Goal: Task Accomplishment & Management: Use online tool/utility

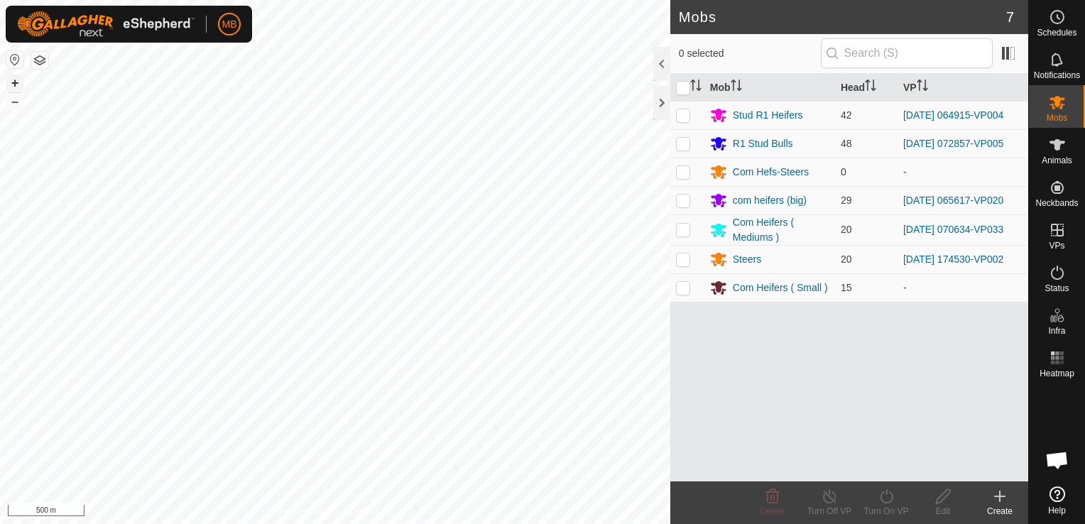
click at [16, 87] on button "+" at bounding box center [14, 83] width 17 height 17
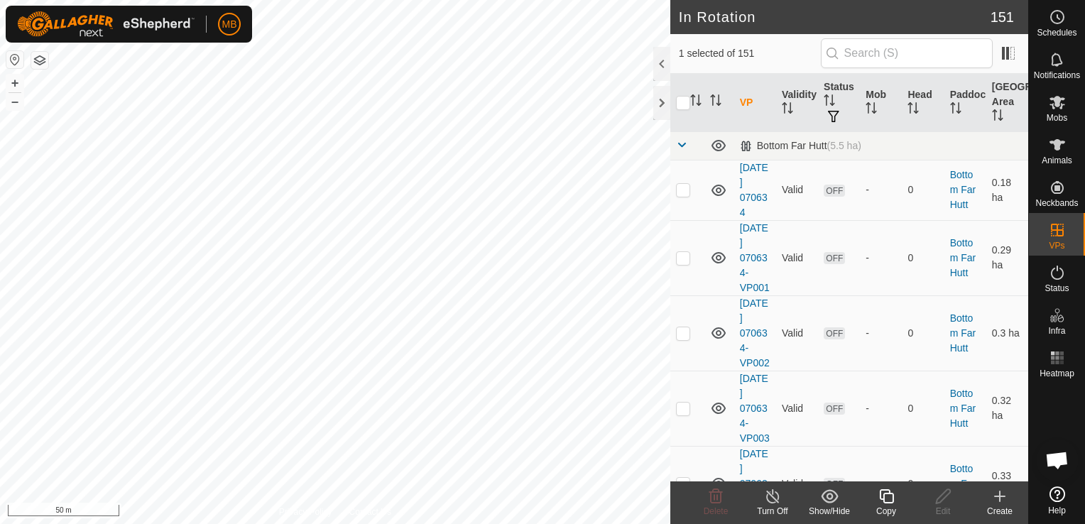
click at [885, 505] on div "Copy" at bounding box center [886, 511] width 57 height 13
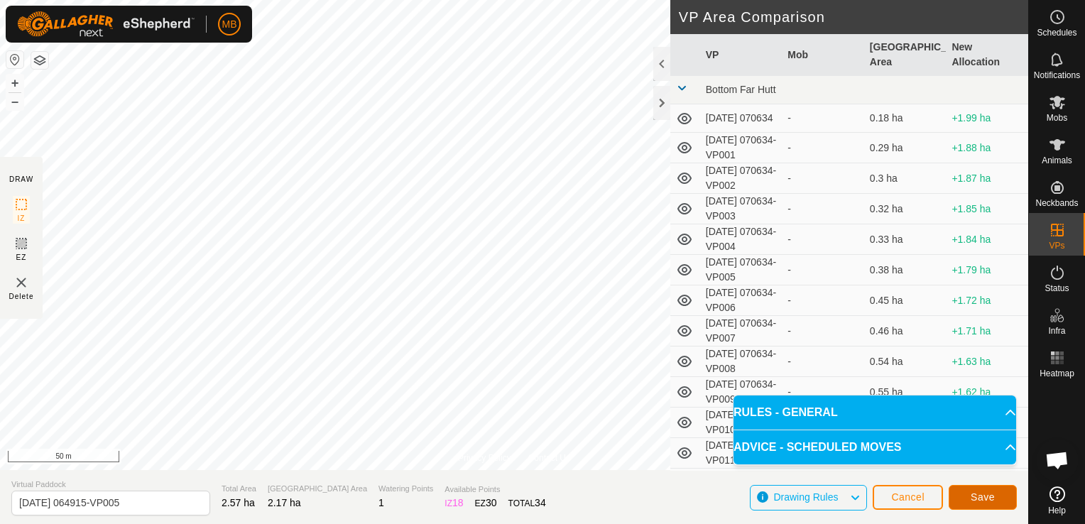
click at [967, 496] on button "Save" at bounding box center [983, 497] width 68 height 25
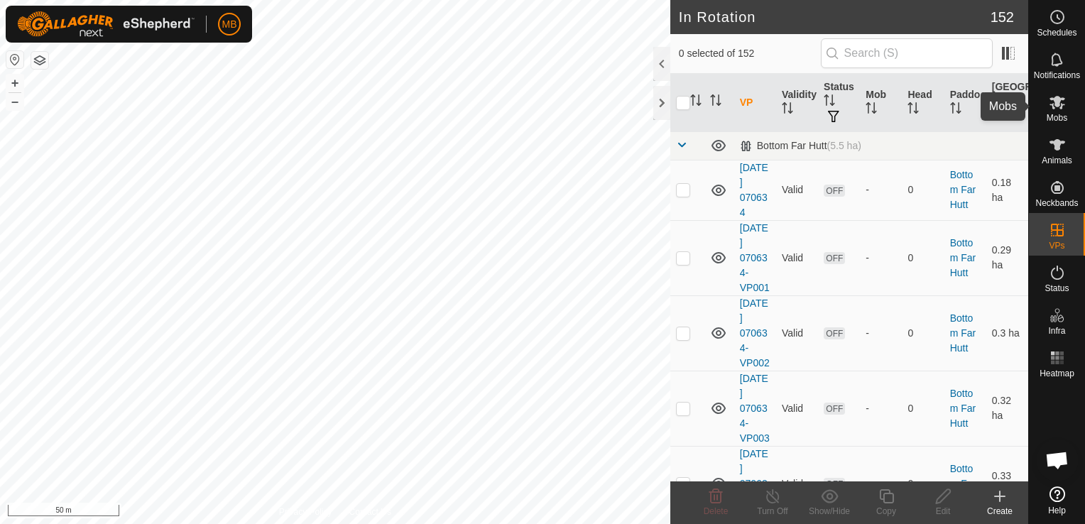
click at [1058, 116] on div "MB Schedules Notifications Mobs Animals Neckbands VPs Status Infra Heatmap Help…" at bounding box center [542, 262] width 1085 height 524
click at [1054, 105] on icon at bounding box center [1057, 102] width 16 height 13
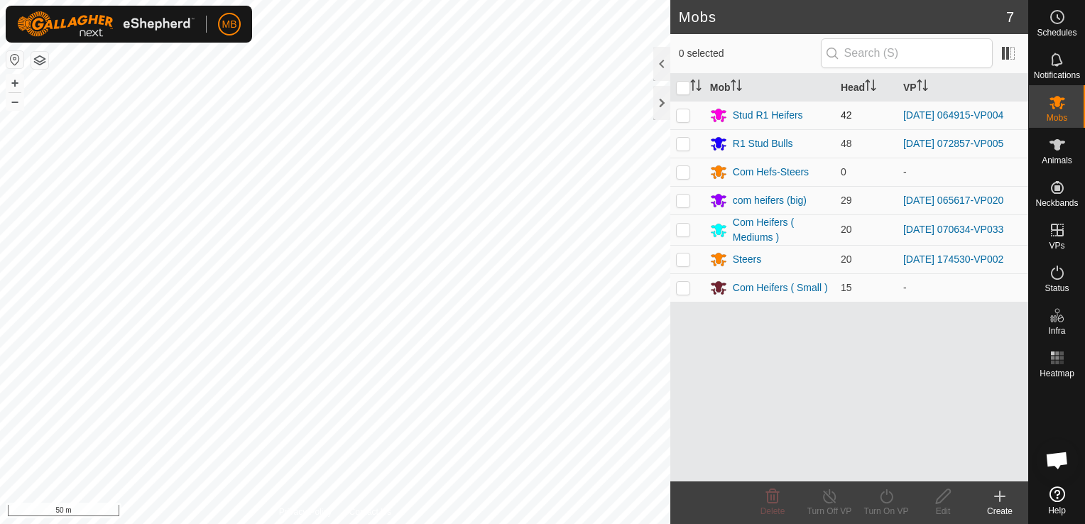
click at [678, 116] on p-checkbox at bounding box center [683, 114] width 14 height 11
checkbox input "true"
click at [886, 496] on icon at bounding box center [887, 496] width 18 height 17
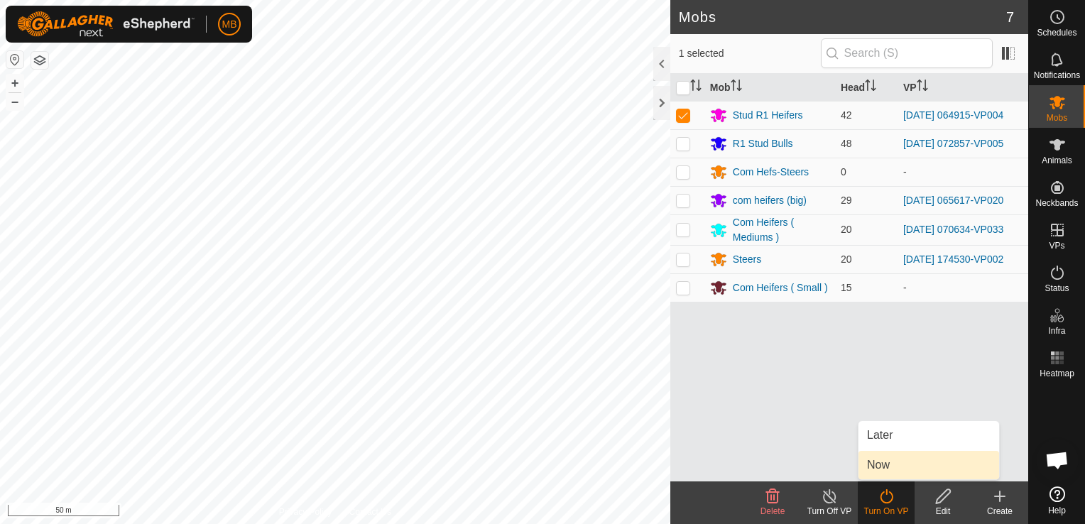
click at [886, 471] on link "Now" at bounding box center [928, 465] width 141 height 28
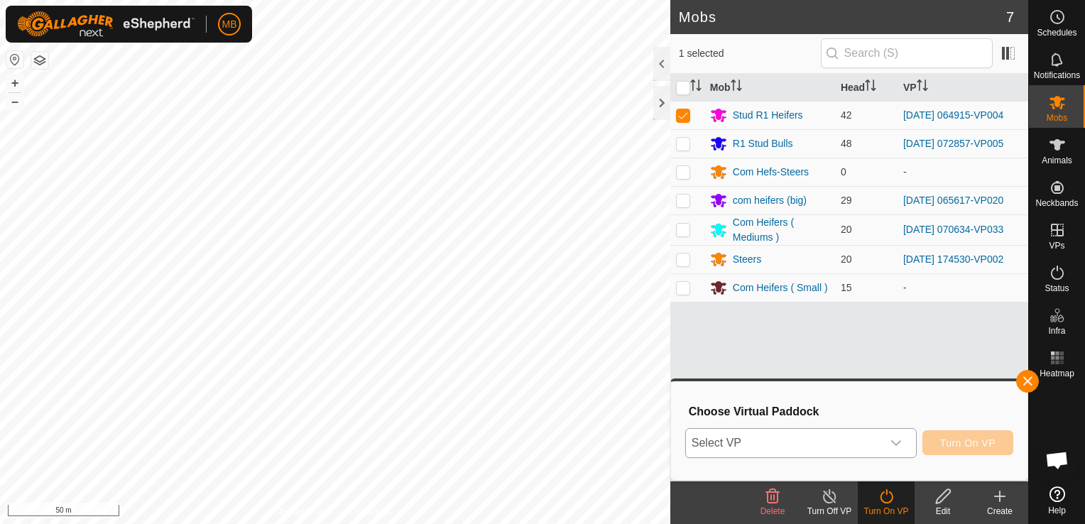
click at [892, 439] on div "dropdown trigger" at bounding box center [896, 443] width 28 height 28
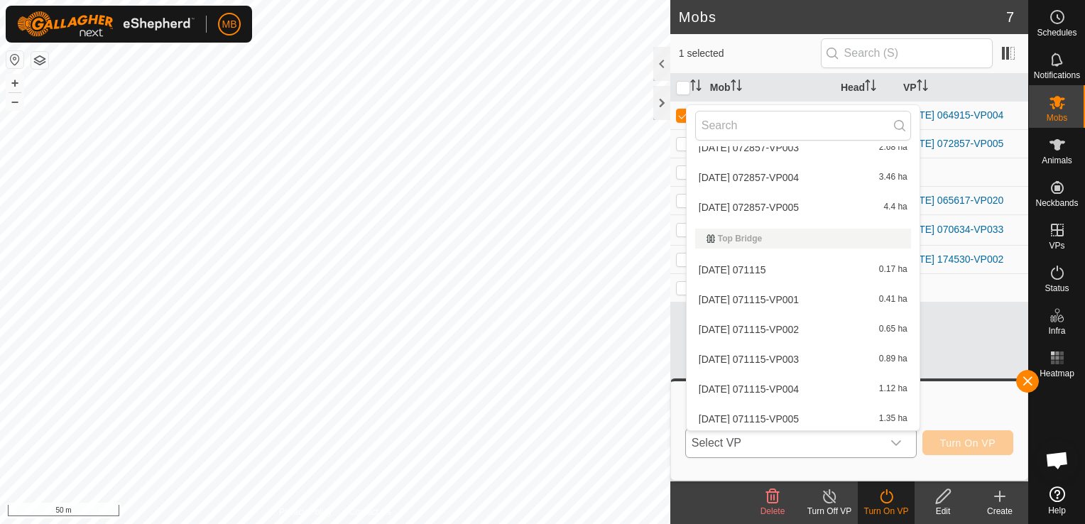
scroll to position [4551, 0]
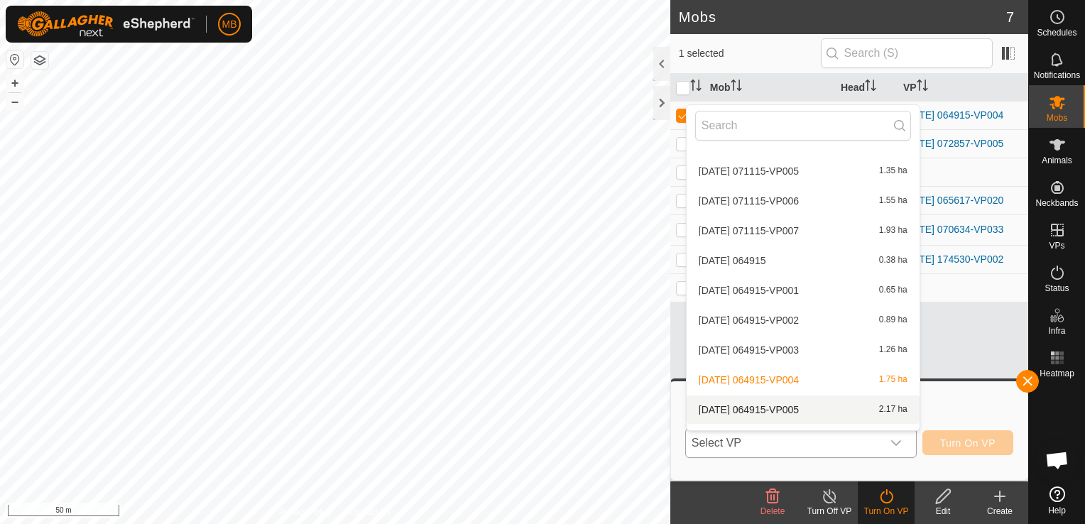
click at [878, 400] on li "[DATE] 064915-VP005 2.17 ha" at bounding box center [803, 410] width 233 height 28
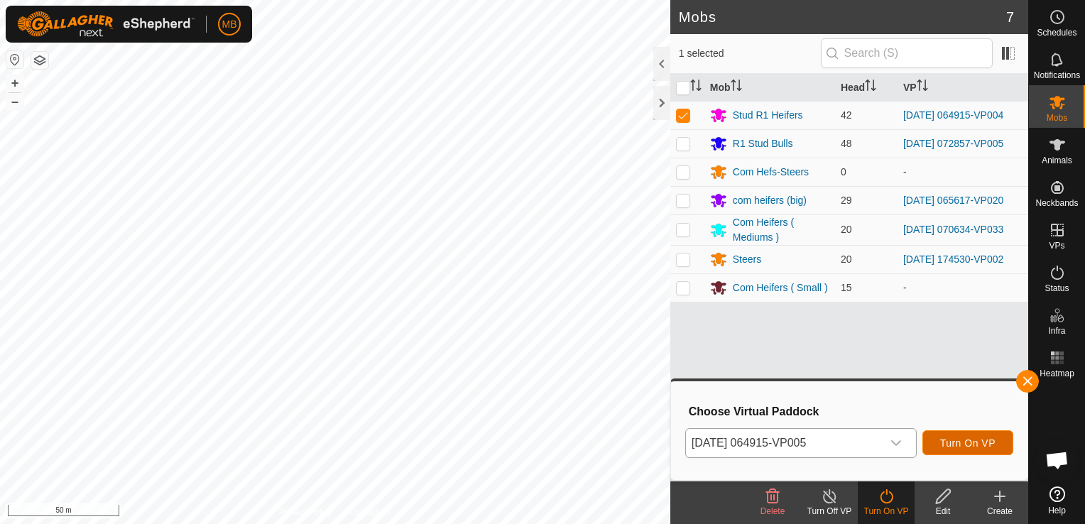
click at [957, 442] on span "Turn On VP" at bounding box center [967, 442] width 55 height 11
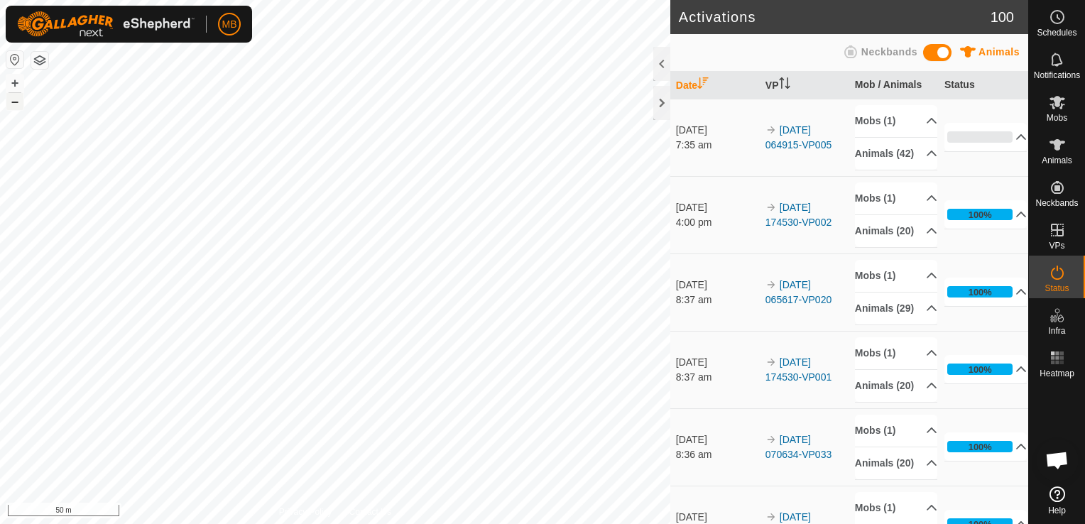
click at [18, 101] on button "–" at bounding box center [14, 101] width 17 height 17
click at [298, 0] on html "MB Schedules Notifications Mobs Animals Neckbands VPs Status Infra Heatmap Help…" at bounding box center [542, 262] width 1085 height 524
click at [425, 0] on html "MB Schedules Notifications Mobs Animals Neckbands VPs Status Infra Heatmap Help…" at bounding box center [542, 262] width 1085 height 524
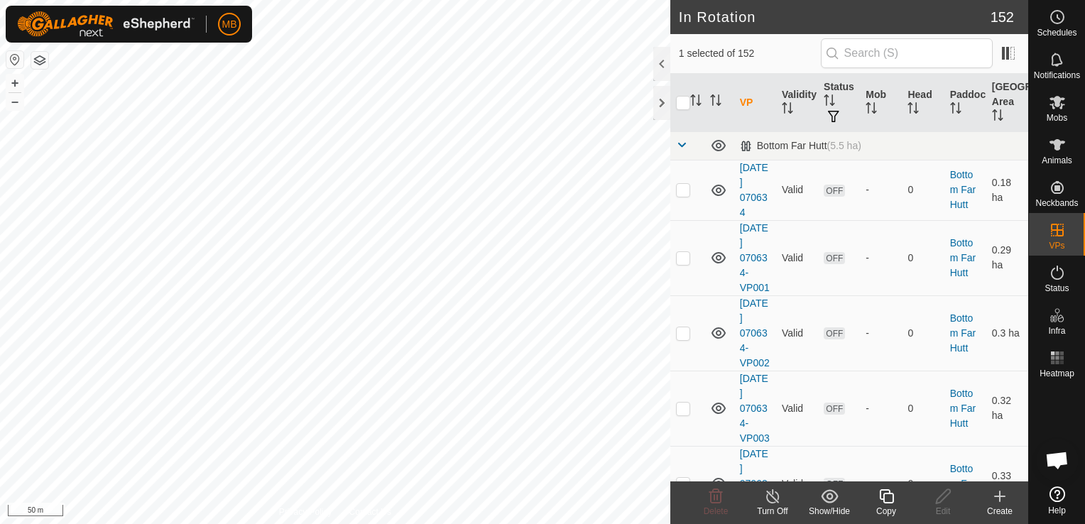
click at [880, 506] on div "Copy" at bounding box center [886, 511] width 57 height 13
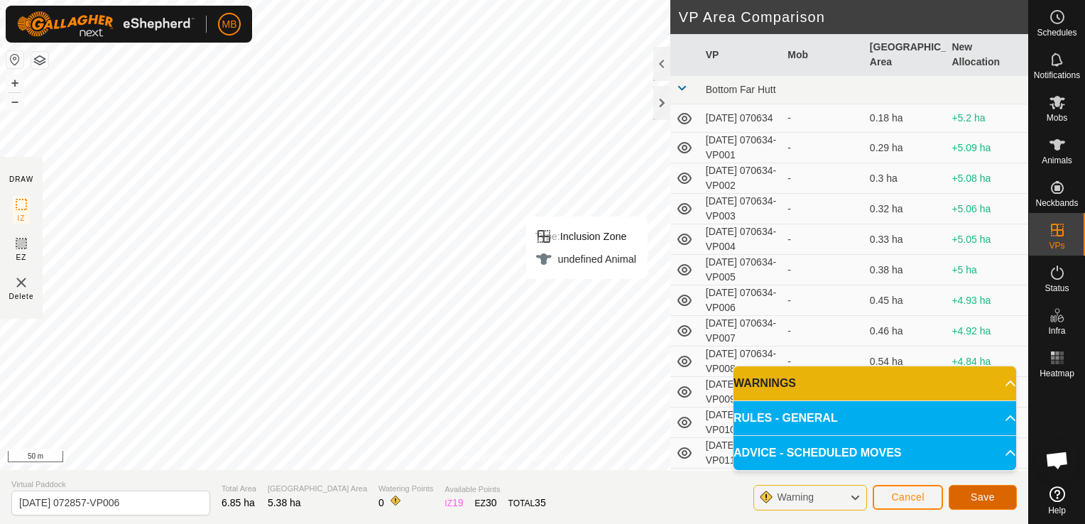
click at [993, 498] on span "Save" at bounding box center [983, 496] width 24 height 11
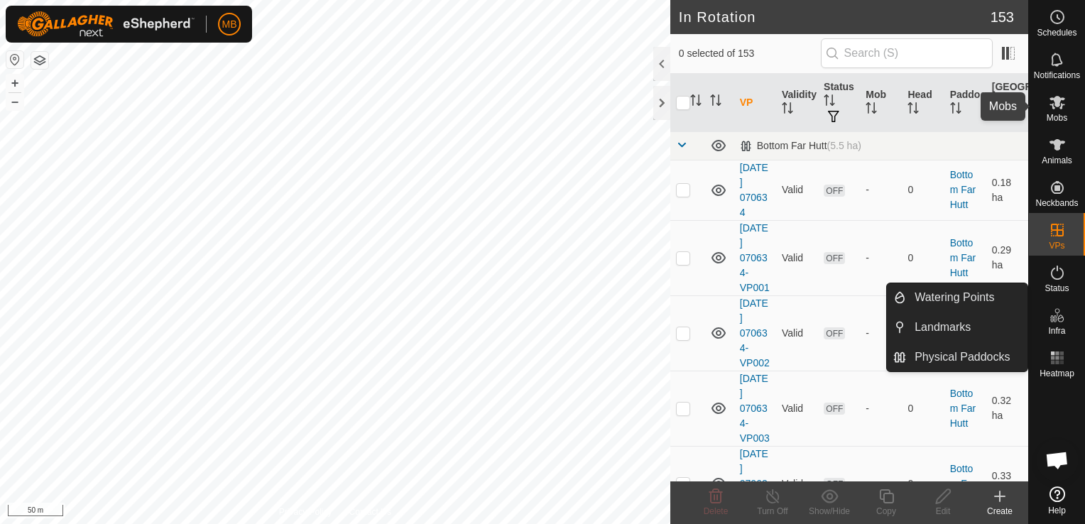
click at [1059, 102] on icon at bounding box center [1057, 102] width 16 height 13
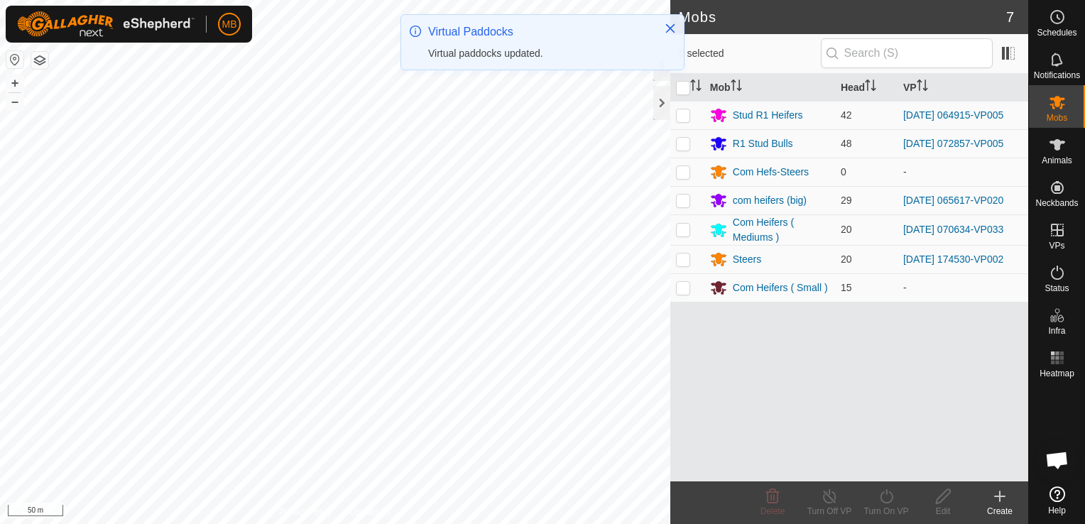
click at [681, 141] on p-checkbox at bounding box center [683, 143] width 14 height 11
checkbox input "true"
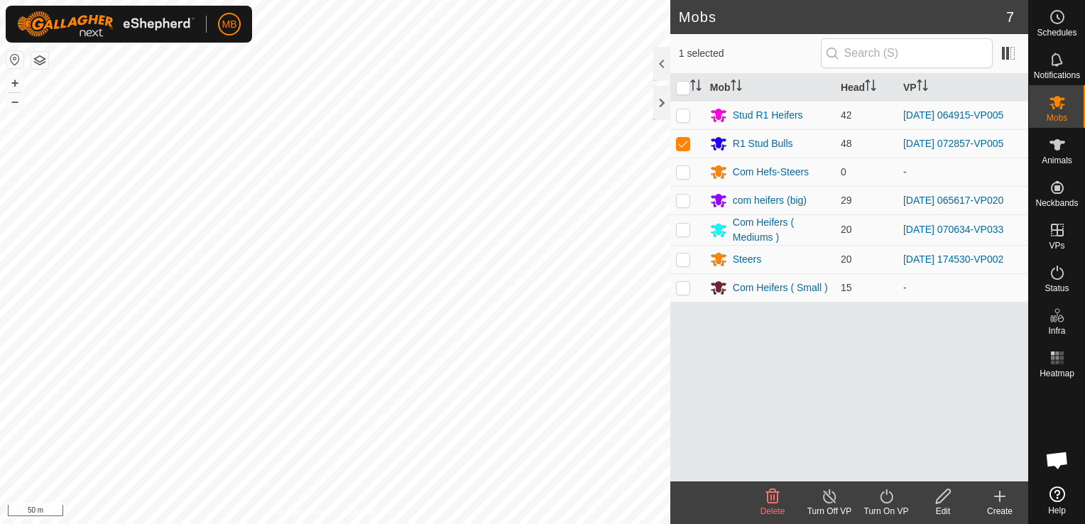
click at [877, 507] on div "Turn On VP" at bounding box center [886, 511] width 57 height 13
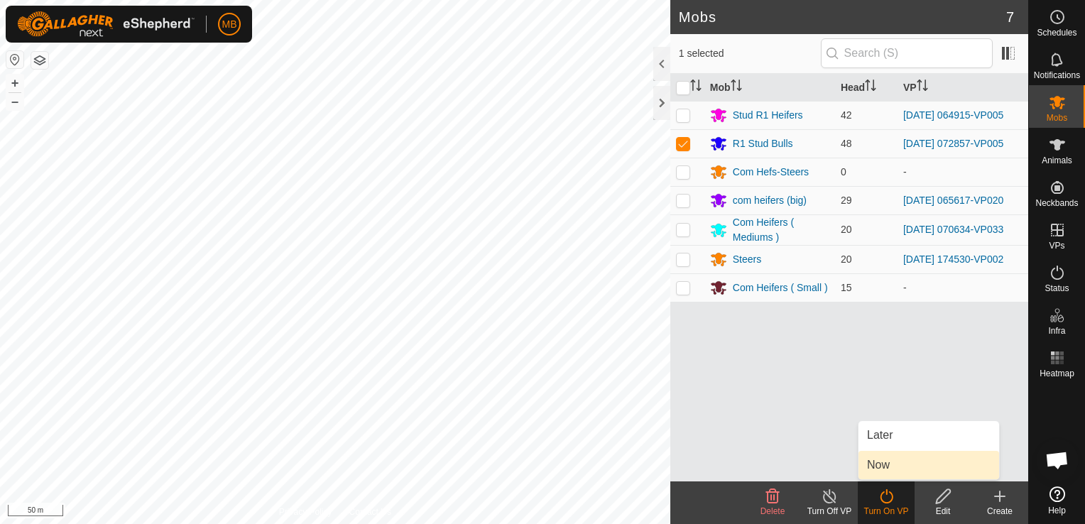
click at [880, 463] on link "Now" at bounding box center [928, 465] width 141 height 28
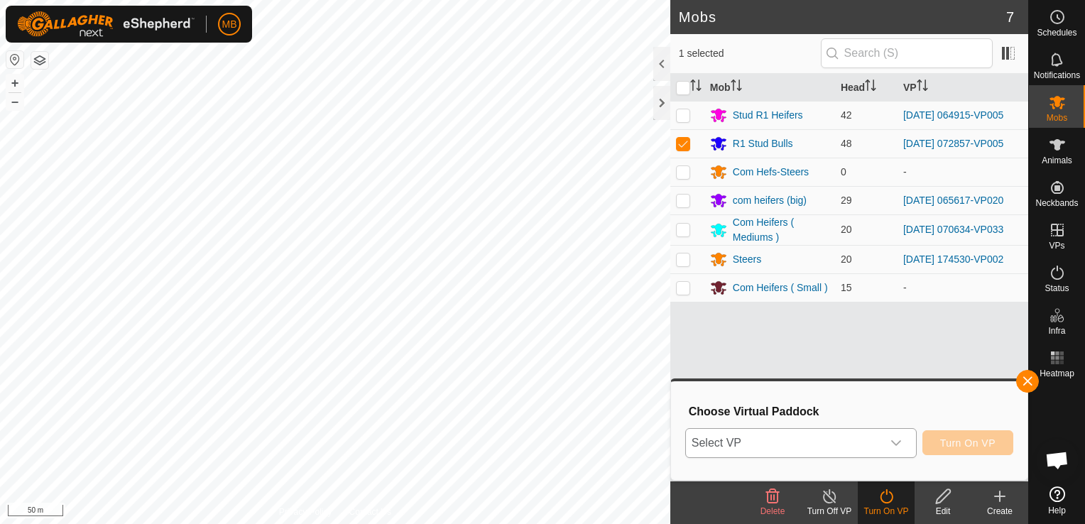
click at [894, 441] on icon "dropdown trigger" at bounding box center [895, 442] width 11 height 11
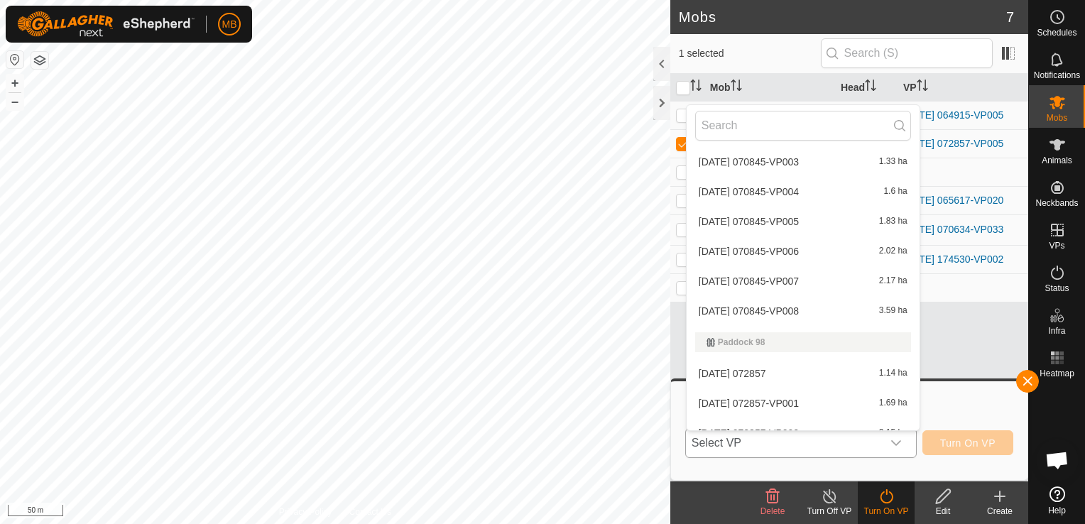
scroll to position [4236, 0]
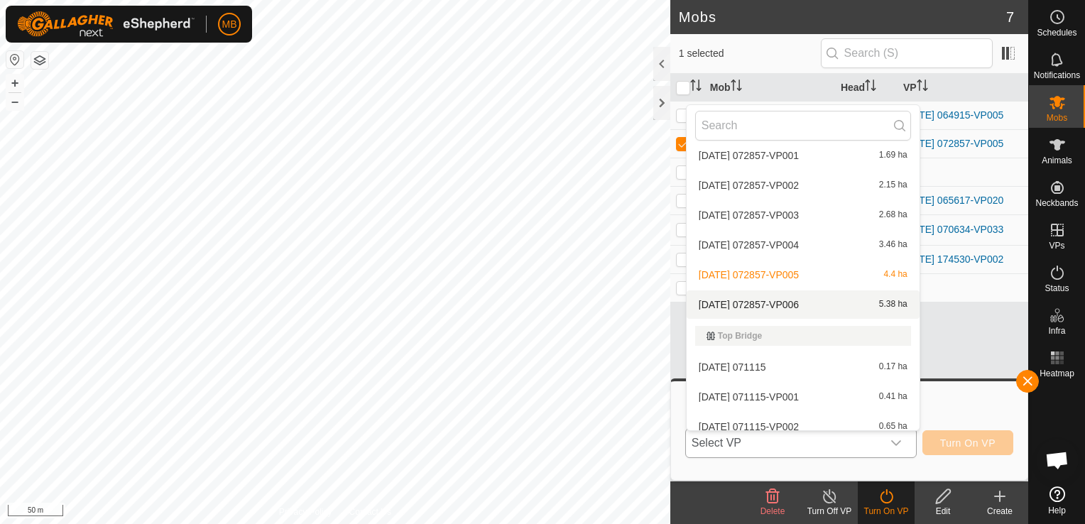
click at [836, 311] on li "[DATE] 072857-VP006 5.38 ha" at bounding box center [803, 304] width 233 height 28
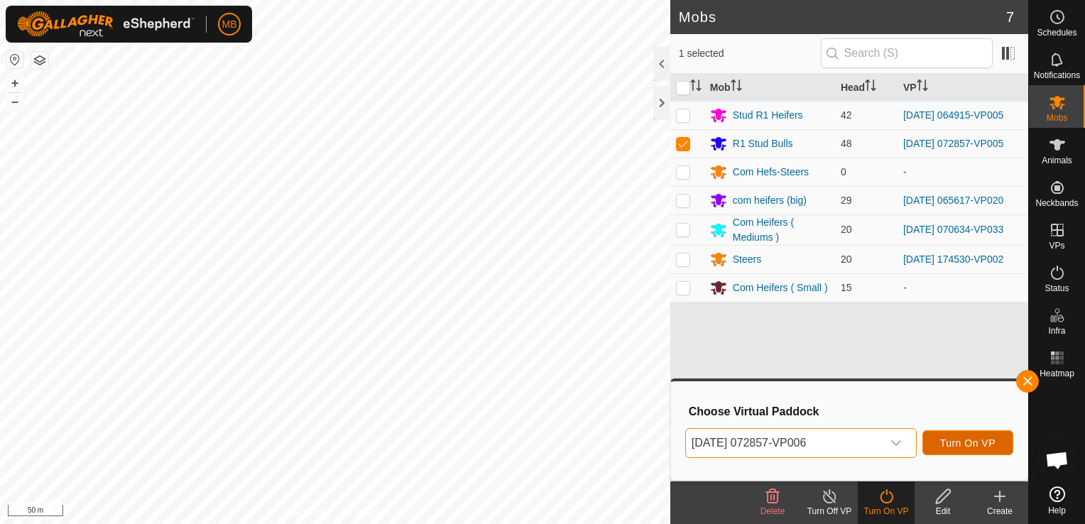
click at [945, 444] on span "Turn On VP" at bounding box center [967, 442] width 55 height 11
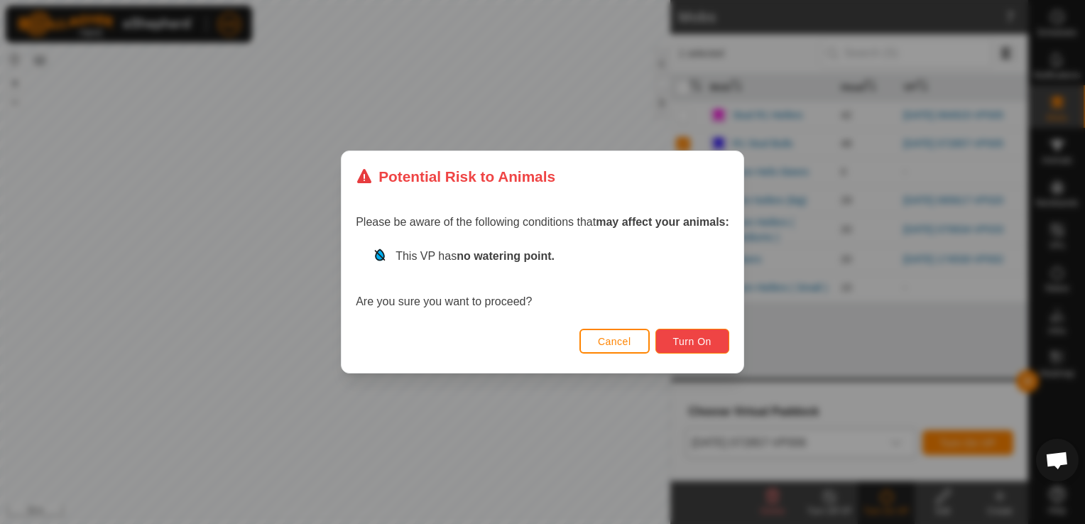
click at [683, 337] on span "Turn On" at bounding box center [692, 341] width 38 height 11
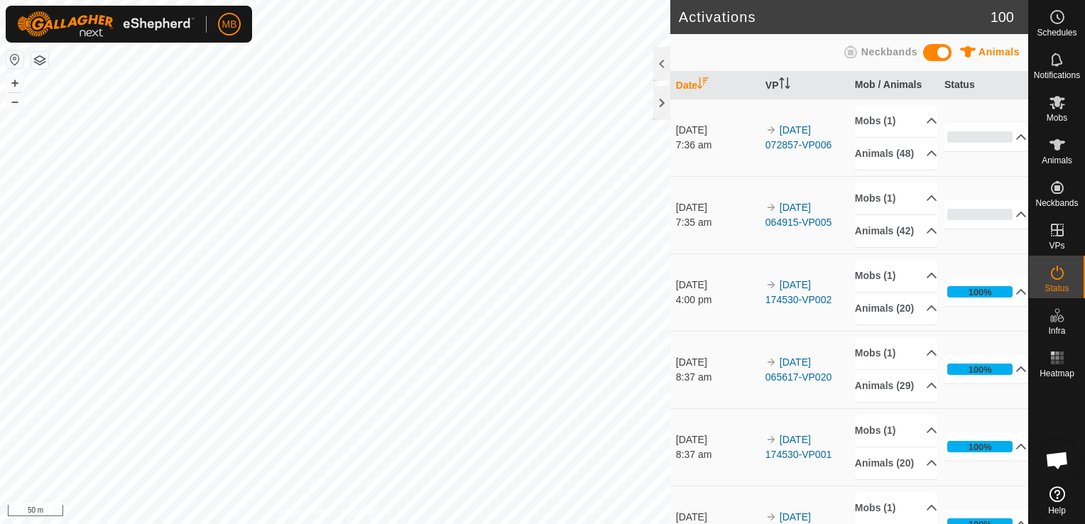
click at [699, 465] on div "Activations 100 Animals Neckbands Date VP Mob / Animals Status [DATE] 7:36 am 2…" at bounding box center [514, 262] width 1028 height 524
click at [11, 98] on button "–" at bounding box center [14, 101] width 17 height 17
